Goal: Obtain resource: Download file/media

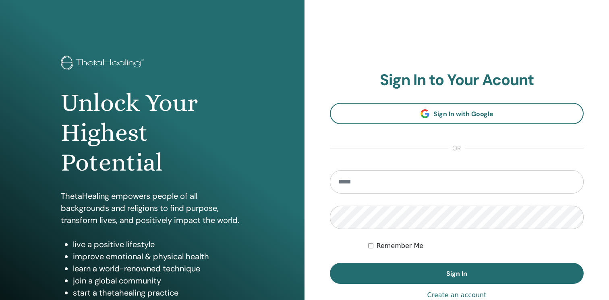
click at [370, 191] on input "email" at bounding box center [457, 181] width 254 height 23
type input "**********"
click at [330, 263] on button "Sign In" at bounding box center [457, 273] width 254 height 21
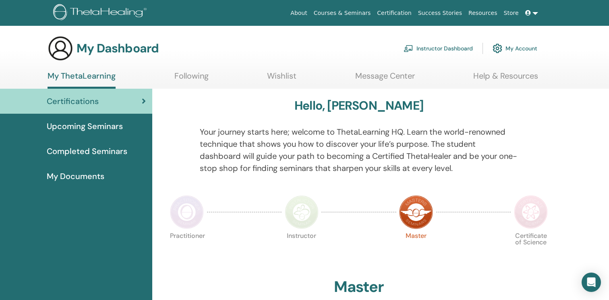
click at [509, 47] on link "My Account" at bounding box center [515, 48] width 45 height 18
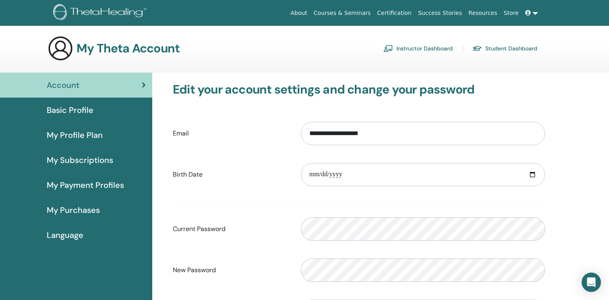
click at [91, 161] on span "My Subscriptions" at bounding box center [80, 160] width 66 height 12
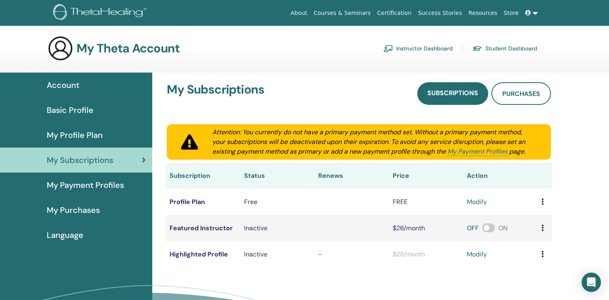
click at [83, 210] on span "My Purchases" at bounding box center [73, 210] width 53 height 12
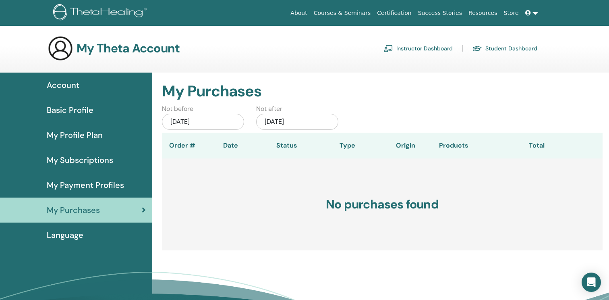
click at [483, 46] on link "Student Dashboard" at bounding box center [505, 48] width 65 height 13
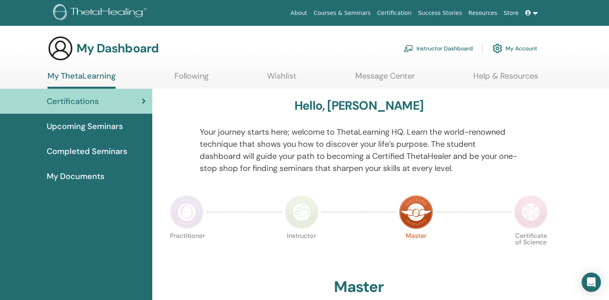
click at [84, 152] on span "Completed Seminars" at bounding box center [87, 151] width 81 height 12
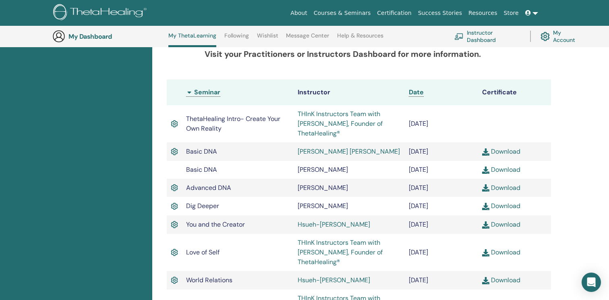
scroll to position [197, 0]
click at [174, 154] on img at bounding box center [174, 151] width 7 height 10
drag, startPoint x: 175, startPoint y: 151, endPoint x: 174, endPoint y: 161, distance: 10.1
click at [175, 151] on img at bounding box center [174, 151] width 7 height 10
click at [175, 174] on td at bounding box center [174, 169] width 15 height 18
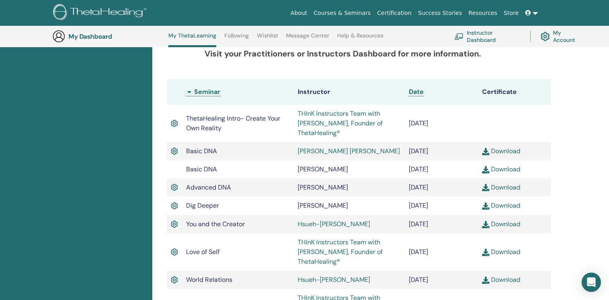
click at [509, 152] on link "Download" at bounding box center [501, 151] width 38 height 8
